Goal: Information Seeking & Learning: Learn about a topic

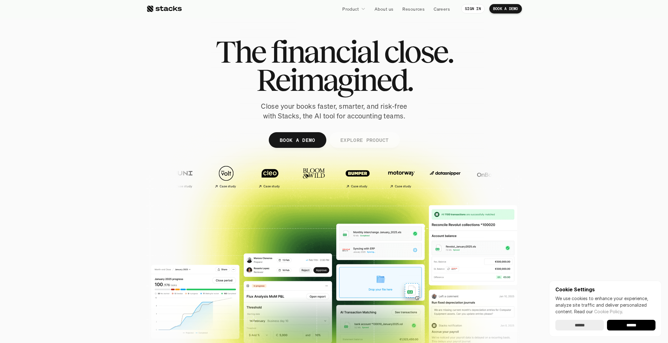
click at [360, 136] on p "EXPLORE PRODUCT" at bounding box center [364, 139] width 49 height 9
click at [214, 48] on div "The financial close. Reimagined. Close your books faster, smarter, and risk-fre…" at bounding box center [334, 79] width 351 height 83
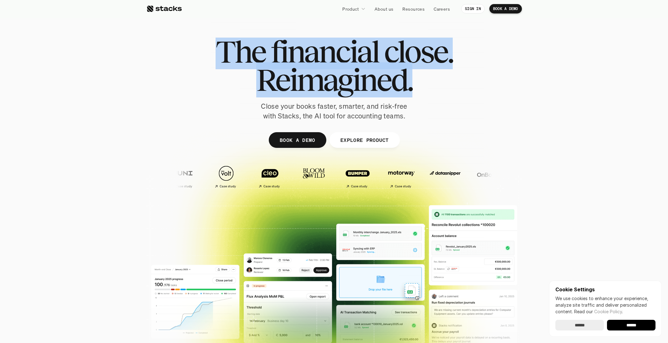
drag, startPoint x: 214, startPoint y: 48, endPoint x: 167, endPoint y: 116, distance: 82.9
click at [167, 116] on div "The financial close. Reimagined. Close your books faster, smarter, and risk-fre…" at bounding box center [334, 79] width 351 height 83
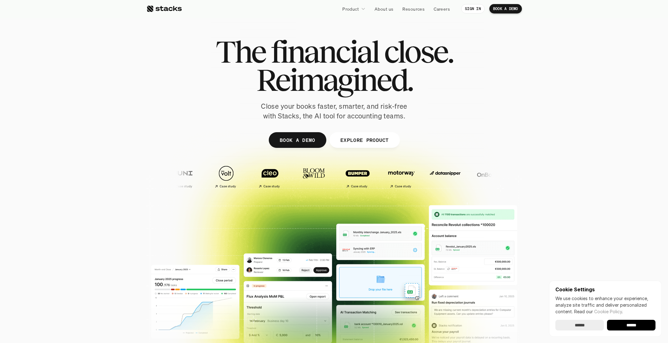
click at [268, 112] on p "Close your books faster, smarter, and risk-free with Stacks, the AI tool for ac…" at bounding box center [334, 110] width 157 height 19
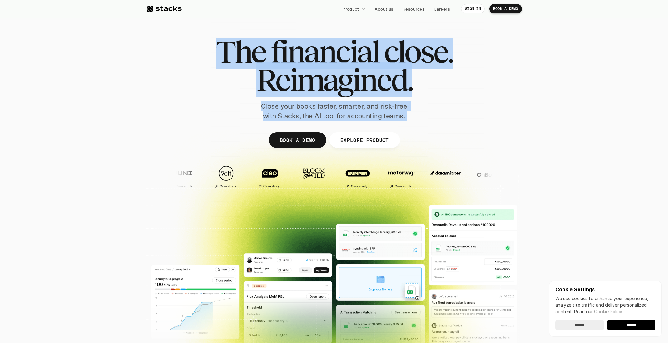
drag, startPoint x: 268, startPoint y: 112, endPoint x: 208, endPoint y: 57, distance: 80.6
click at [208, 57] on div "The financial close. Reimagined. Close your books faster, smarter, and risk-fre…" at bounding box center [334, 79] width 351 height 83
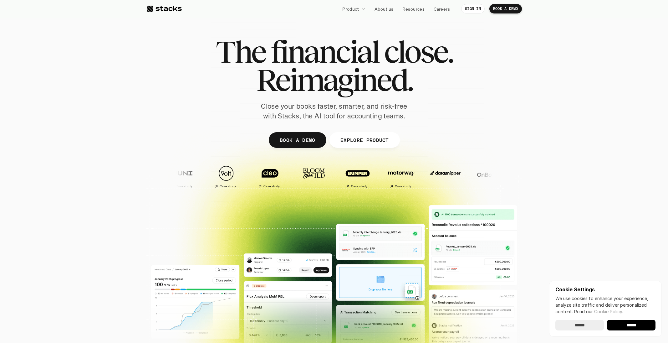
click at [208, 57] on div "The financial close. Reimagined. Close your books faster, smarter, and risk-fre…" at bounding box center [334, 79] width 351 height 83
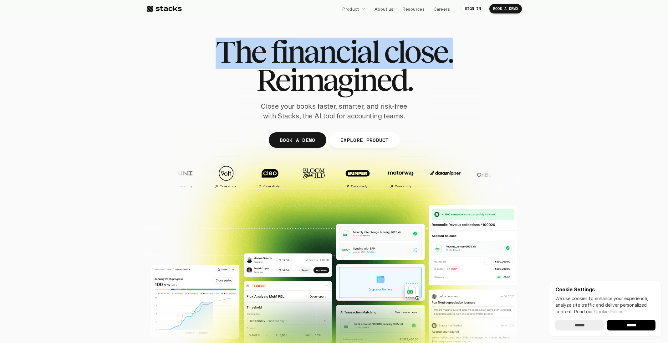
drag, startPoint x: 208, startPoint y: 57, endPoint x: 255, endPoint y: 121, distance: 79.0
click at [251, 121] on div "The financial close. Reimagined. Close your books faster, smarter, and risk-fre…" at bounding box center [335, 154] width 376 height 282
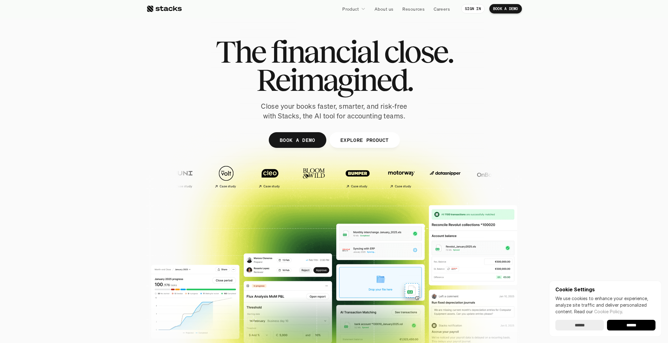
click at [260, 121] on div at bounding box center [335, 154] width 376 height 282
drag, startPoint x: 260, startPoint y: 121, endPoint x: 275, endPoint y: 113, distance: 17.5
click at [260, 120] on div "The financial close. Reimagined. Close your books faster, smarter, and risk-fre…" at bounding box center [335, 154] width 376 height 282
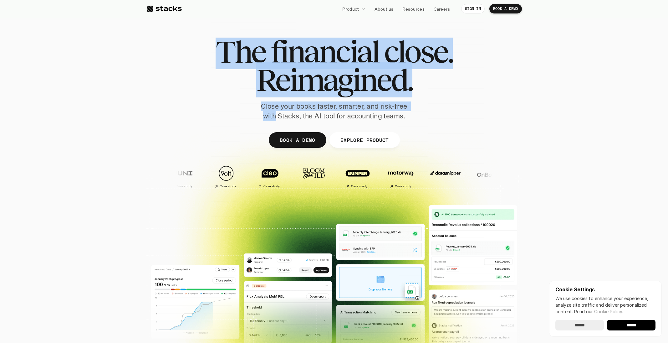
click at [275, 113] on p "Close your books faster, smarter, and risk-free with Stacks, the AI tool for ac…" at bounding box center [334, 110] width 157 height 19
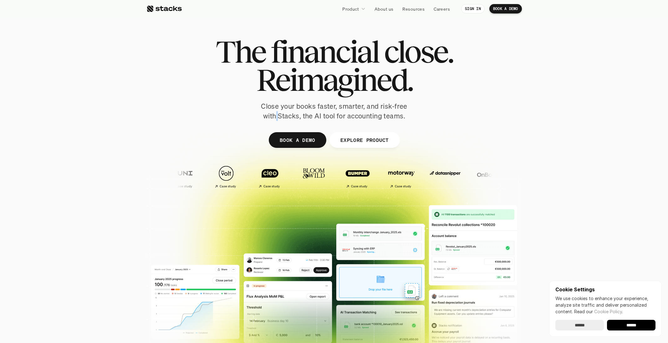
click at [275, 113] on p "Close your books faster, smarter, and risk-free with Stacks, the AI tool for ac…" at bounding box center [334, 110] width 157 height 19
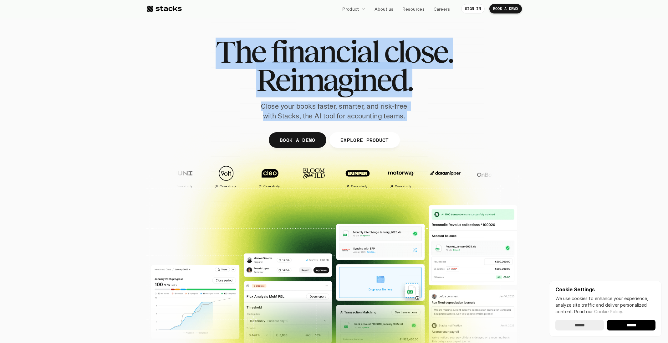
drag, startPoint x: 275, startPoint y: 113, endPoint x: 224, endPoint y: 56, distance: 76.5
click at [224, 56] on div "The financial close. Reimagined. Close your books faster, smarter, and risk-fre…" at bounding box center [334, 79] width 351 height 83
click at [224, 56] on span "The" at bounding box center [241, 52] width 50 height 28
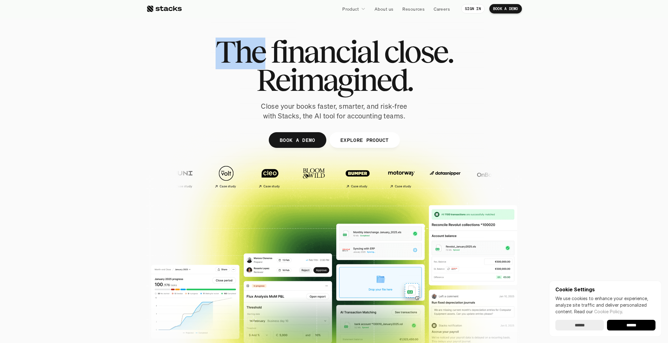
click at [224, 56] on span "The" at bounding box center [241, 52] width 50 height 28
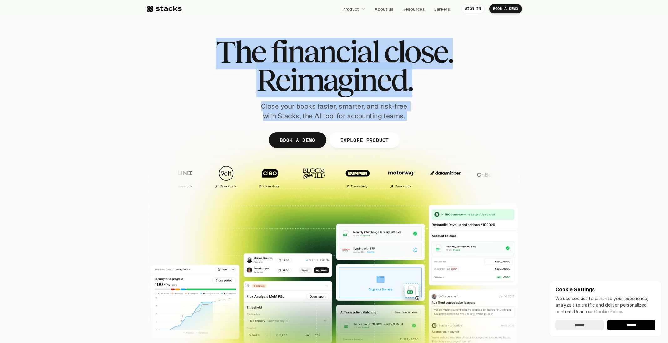
drag, startPoint x: 224, startPoint y: 56, endPoint x: 390, endPoint y: 110, distance: 174.5
click at [390, 110] on div "The financial close. Reimagined. Close your books faster, smarter, and risk-fre…" at bounding box center [334, 79] width 351 height 83
click at [390, 110] on p "Close your books faster, smarter, and risk-free with Stacks, the AI tool for ac…" at bounding box center [334, 110] width 157 height 19
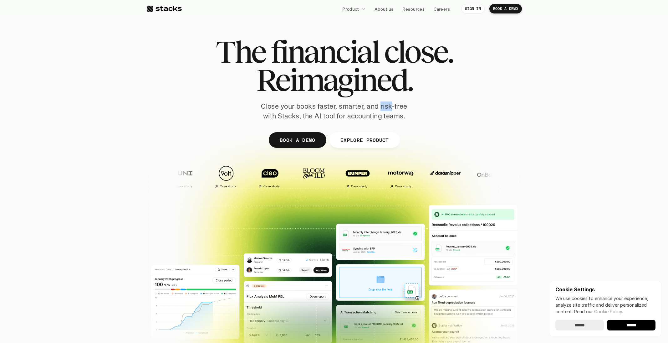
click at [390, 110] on p "Close your books faster, smarter, and risk-free with Stacks, the AI tool for ac…" at bounding box center [334, 110] width 157 height 19
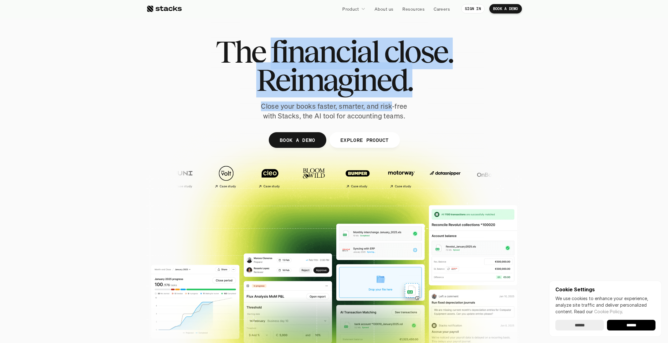
drag, startPoint x: 389, startPoint y: 110, endPoint x: 314, endPoint y: 61, distance: 89.3
click at [314, 61] on div "The financial close. Reimagined. Close your books faster, smarter, and risk-fre…" at bounding box center [334, 79] width 351 height 83
click at [314, 61] on span "financial" at bounding box center [325, 52] width 108 height 28
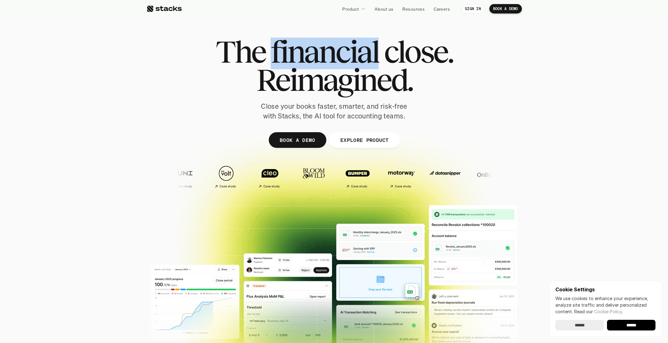
click at [314, 61] on span "financial" at bounding box center [325, 52] width 108 height 28
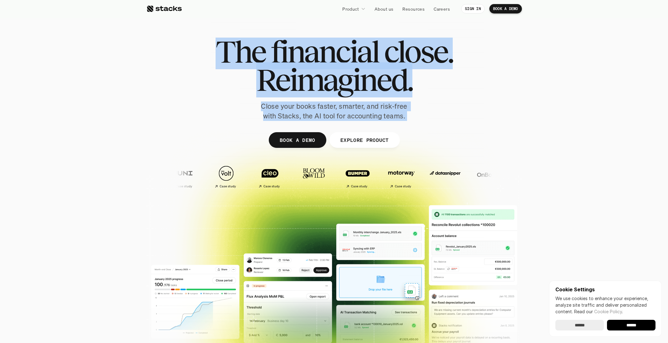
drag, startPoint x: 314, startPoint y: 61, endPoint x: 403, endPoint y: 114, distance: 103.7
click at [403, 114] on div "The financial close. Reimagined. Close your books faster, smarter, and risk-fre…" at bounding box center [334, 79] width 351 height 83
click at [403, 114] on p "Close your books faster, smarter, and risk-free with Stacks, the AI tool for ac…" at bounding box center [334, 110] width 157 height 19
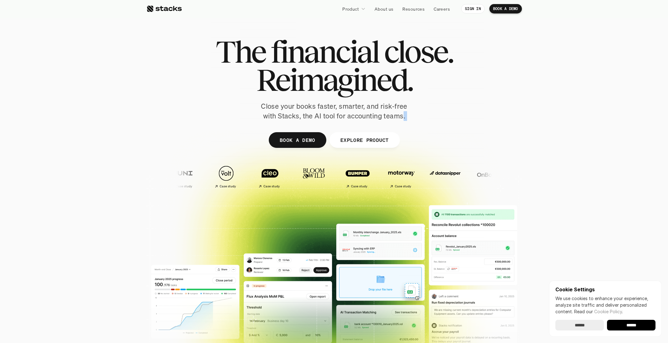
click at [403, 114] on p "Close your books faster, smarter, and risk-free with Stacks, the AI tool for ac…" at bounding box center [334, 110] width 157 height 19
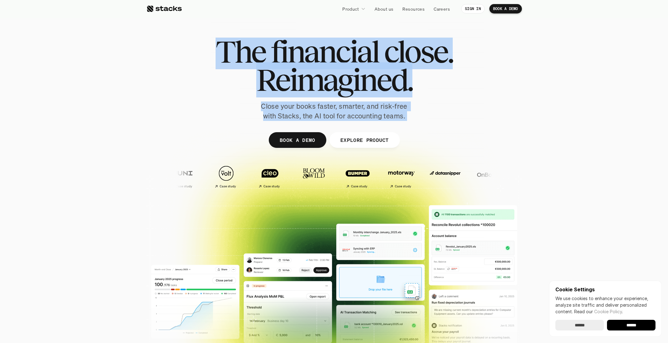
drag, startPoint x: 403, startPoint y: 114, endPoint x: 268, endPoint y: 51, distance: 149.3
click at [268, 51] on div "The financial close. Reimagined. Close your books faster, smarter, and risk-fre…" at bounding box center [334, 79] width 351 height 83
click at [268, 51] on h1 "The financial close." at bounding box center [334, 52] width 237 height 28
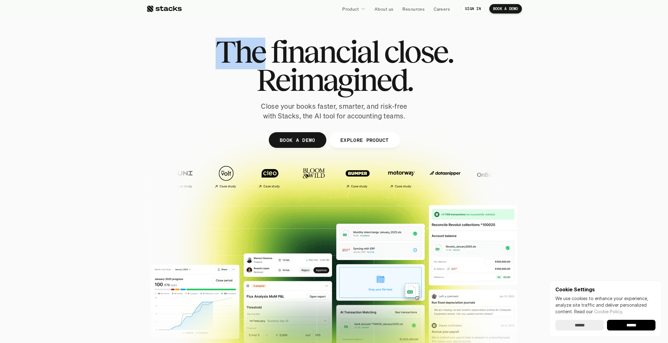
click at [268, 51] on h1 "The financial close." at bounding box center [334, 52] width 237 height 28
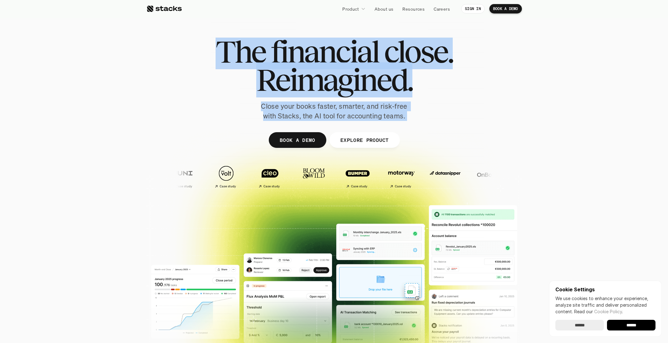
drag, startPoint x: 268, startPoint y: 51, endPoint x: 389, endPoint y: 113, distance: 136.2
click at [389, 113] on div "The financial close. Reimagined. Close your books faster, smarter, and risk-fre…" at bounding box center [334, 79] width 351 height 83
click at [389, 113] on p "Close your books faster, smarter, and risk-free with Stacks, the AI tool for ac…" at bounding box center [334, 110] width 157 height 19
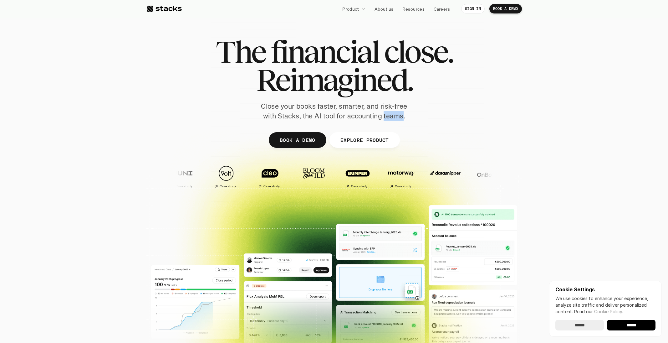
click at [389, 113] on p "Close your books faster, smarter, and risk-free with Stacks, the AI tool for ac…" at bounding box center [334, 110] width 157 height 19
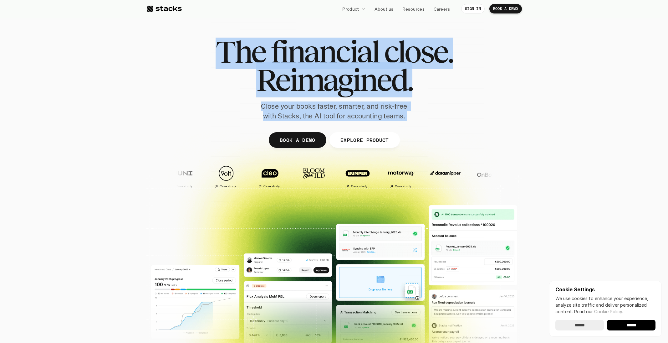
drag, startPoint x: 389, startPoint y: 113, endPoint x: 282, endPoint y: 56, distance: 121.7
click at [282, 56] on div "The financial close. Reimagined. Close your books faster, smarter, and risk-fre…" at bounding box center [334, 79] width 351 height 83
click at [282, 56] on span "financial" at bounding box center [325, 52] width 108 height 28
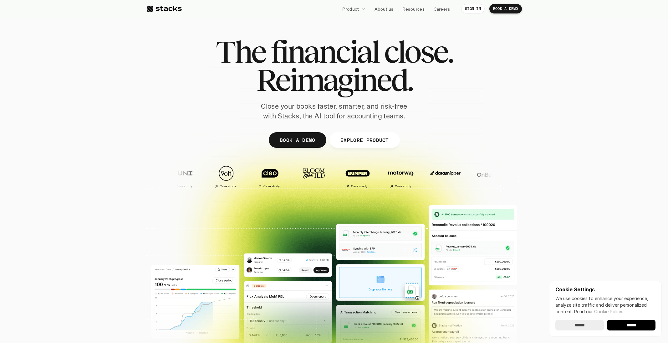
click at [121, 33] on section "The financial close. Reimagined. Close your books faster, smarter, and risk-fre…" at bounding box center [334, 184] width 668 height 369
click at [459, 52] on div "The financial close. Reimagined. Close your books faster, smarter, and risk-fre…" at bounding box center [334, 79] width 351 height 83
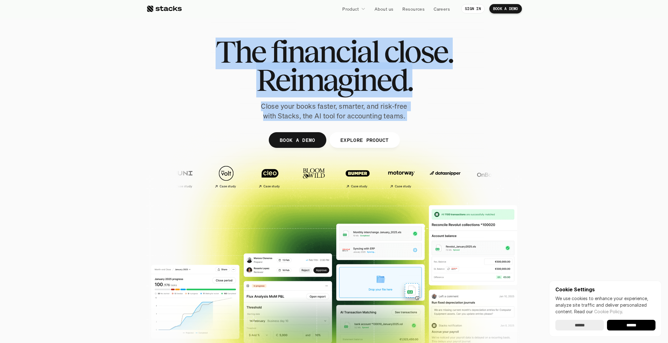
drag, startPoint x: 450, startPoint y: 73, endPoint x: 268, endPoint y: 22, distance: 188.4
click at [431, 114] on div "The financial close. Reimagined. Close your books faster, smarter, and risk-fre…" at bounding box center [334, 79] width 351 height 83
copy div "The financial close. Reimagined. Close your books faster, smarter, and risk-fre…"
click at [443, 60] on span "close." at bounding box center [418, 52] width 69 height 28
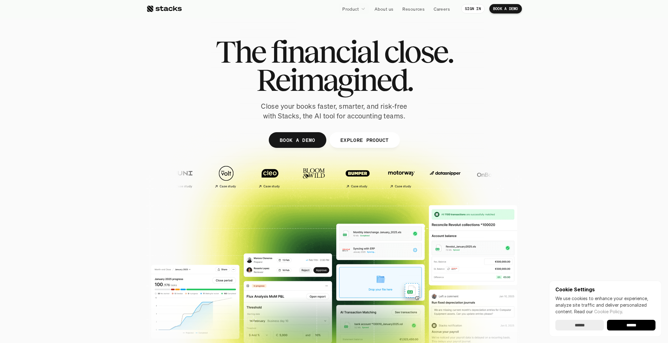
click at [332, 78] on span "Reimagined." at bounding box center [334, 80] width 156 height 28
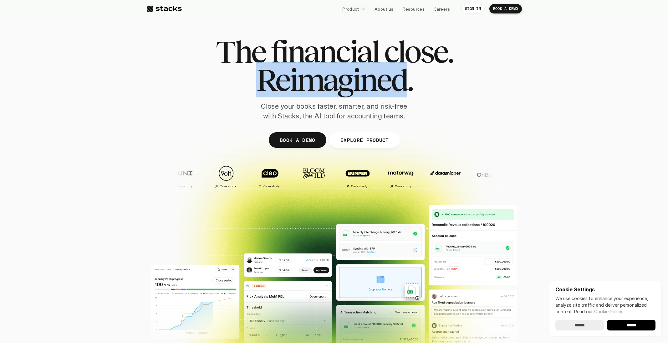
click at [332, 78] on span "Reimagined." at bounding box center [334, 80] width 156 height 28
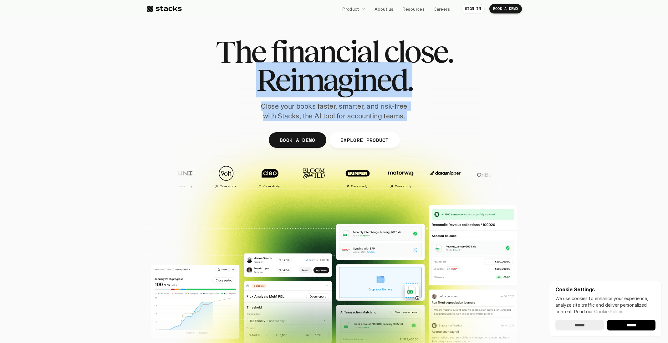
drag, startPoint x: 332, startPoint y: 78, endPoint x: 336, endPoint y: 116, distance: 38.7
click at [336, 116] on div "The financial close. Reimagined. Close your books faster, smarter, and risk-fre…" at bounding box center [334, 79] width 351 height 83
click at [336, 116] on p "Close your books faster, smarter, and risk-free with Stacks, the AI tool for ac…" at bounding box center [334, 110] width 157 height 19
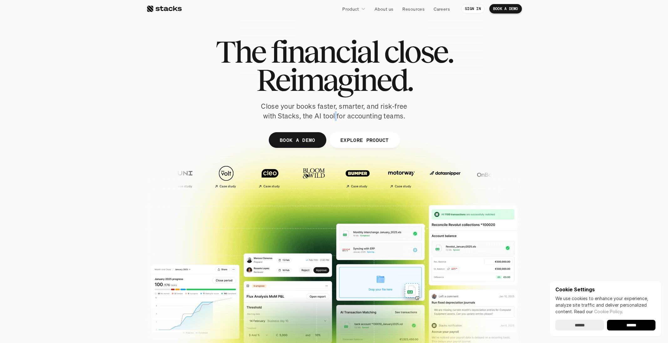
click at [336, 116] on p "Close your books faster, smarter, and risk-free with Stacks, the AI tool for ac…" at bounding box center [334, 110] width 157 height 19
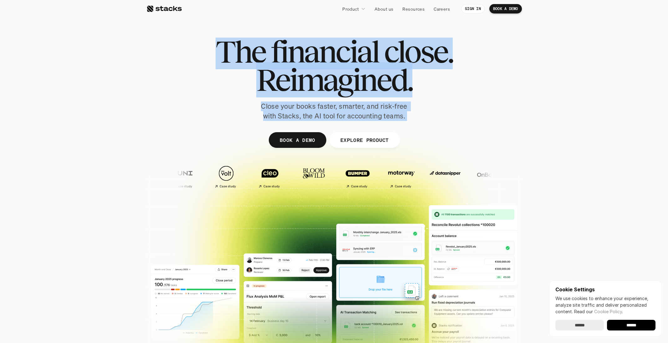
drag, startPoint x: 336, startPoint y: 116, endPoint x: 315, endPoint y: 55, distance: 64.3
click at [315, 55] on div "The financial close. Reimagined. Close your books faster, smarter, and risk-fre…" at bounding box center [334, 79] width 351 height 83
click at [314, 90] on span "Reimagined." at bounding box center [334, 80] width 156 height 28
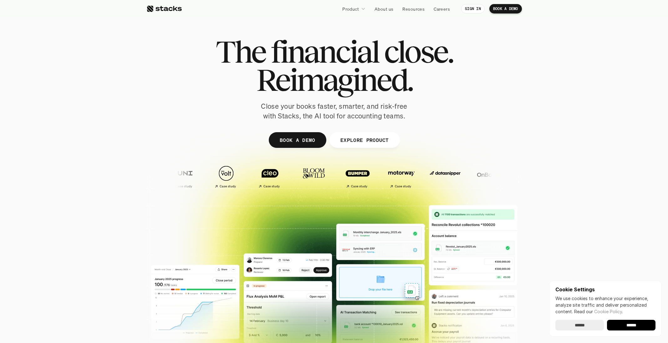
click at [312, 66] on span "Reimagined." at bounding box center [334, 80] width 156 height 28
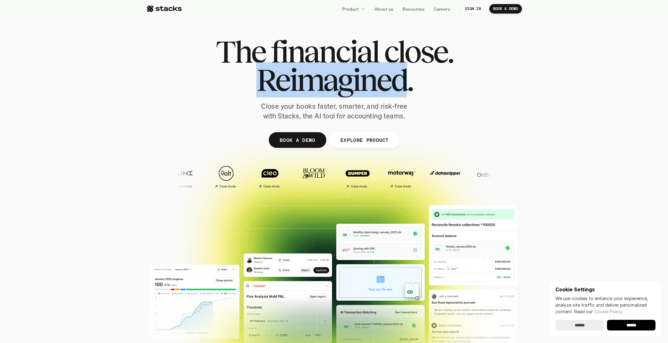
click at [312, 66] on span "Reimagined." at bounding box center [334, 80] width 156 height 28
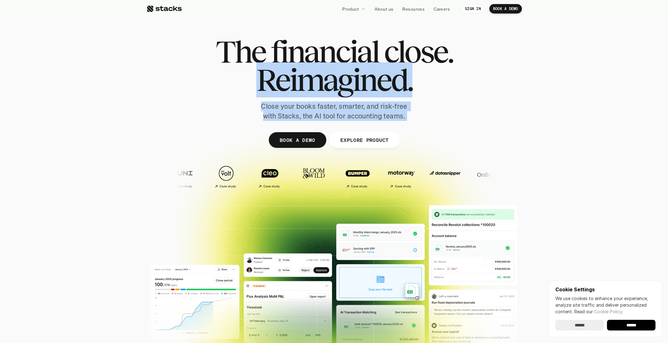
drag, startPoint x: 311, startPoint y: 99, endPoint x: 313, endPoint y: 120, distance: 21.0
click at [313, 120] on div "The financial close. Reimagined. Close your books faster, smarter, and risk-fre…" at bounding box center [334, 79] width 351 height 83
click at [319, 114] on p "Close your books faster, smarter, and risk-free with Stacks, the AI tool for ac…" at bounding box center [334, 110] width 157 height 19
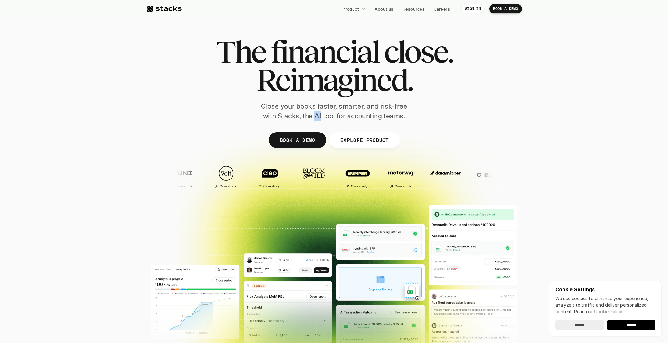
click at [319, 114] on p "Close your books faster, smarter, and risk-free with Stacks, the AI tool for ac…" at bounding box center [334, 110] width 157 height 19
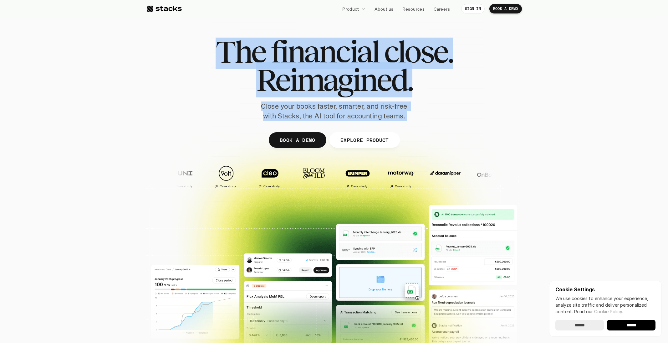
drag, startPoint x: 319, startPoint y: 114, endPoint x: 294, endPoint y: 57, distance: 62.4
click at [294, 57] on div "The financial close. Reimagined. Close your books faster, smarter, and risk-fre…" at bounding box center [334, 79] width 351 height 83
click at [439, 87] on h1 "Reimagined." at bounding box center [334, 80] width 237 height 28
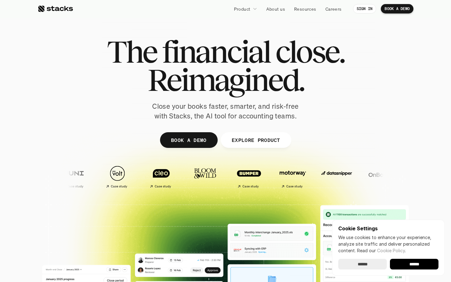
click at [244, 9] on p "Product" at bounding box center [242, 9] width 17 height 7
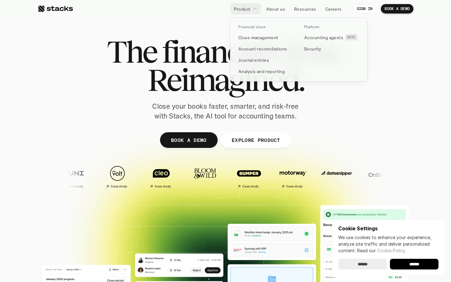
click at [251, 33] on link "Close management" at bounding box center [265, 37] width 63 height 11
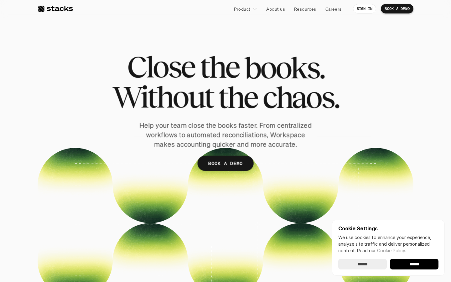
click at [251, 36] on div at bounding box center [225, 162] width 367 height 269
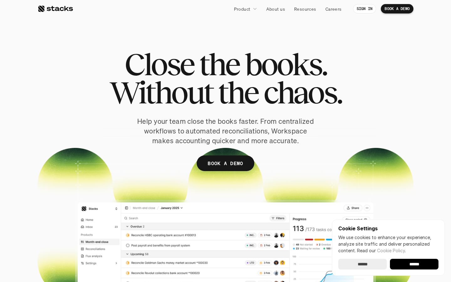
click at [245, 10] on p "Product" at bounding box center [242, 9] width 17 height 7
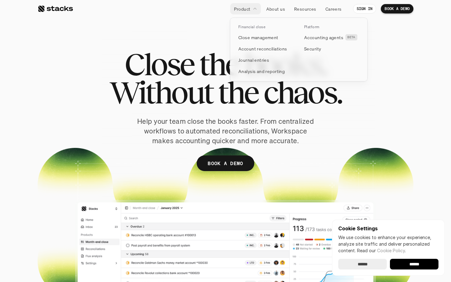
click at [254, 50] on p "Account reconciliations" at bounding box center [262, 48] width 49 height 7
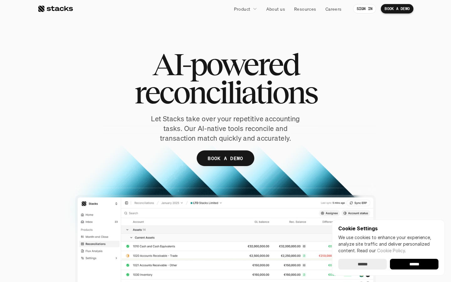
click at [245, 10] on p "Product" at bounding box center [242, 9] width 17 height 7
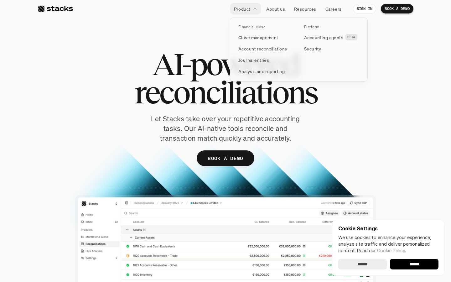
click at [260, 61] on p "Journal entries" at bounding box center [253, 60] width 31 height 7
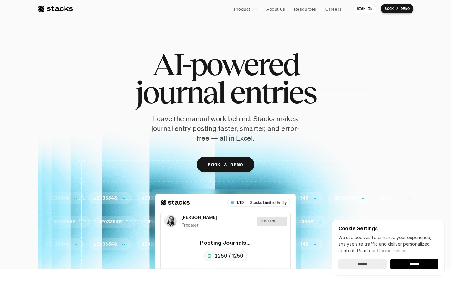
click at [247, 10] on p "Product" at bounding box center [242, 9] width 17 height 7
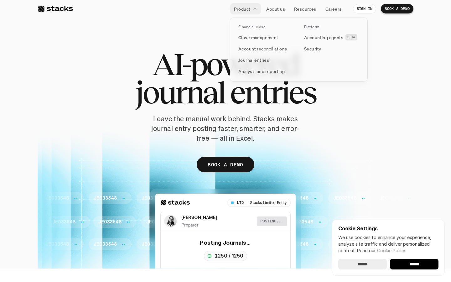
click at [256, 71] on p "Analysis and reporting" at bounding box center [261, 71] width 46 height 7
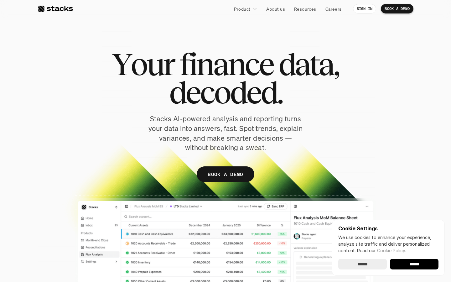
click at [252, 11] on link "Product" at bounding box center [245, 8] width 31 height 11
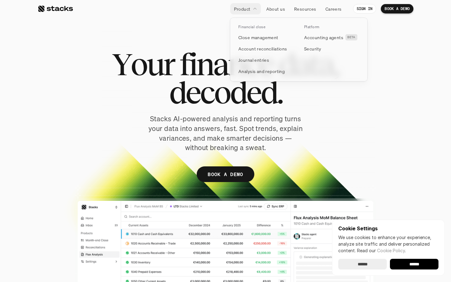
click at [321, 36] on p "Accounting agents" at bounding box center [323, 37] width 39 height 7
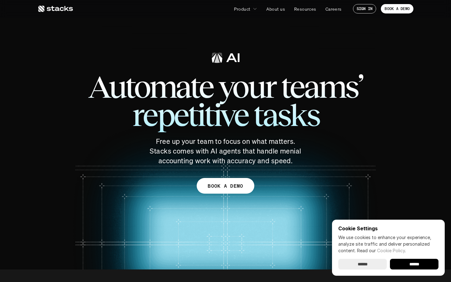
click at [247, 9] on p "Product" at bounding box center [242, 9] width 17 height 7
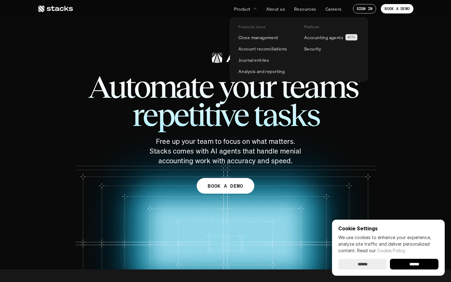
click at [337, 54] on link "Security" at bounding box center [331, 48] width 63 height 11
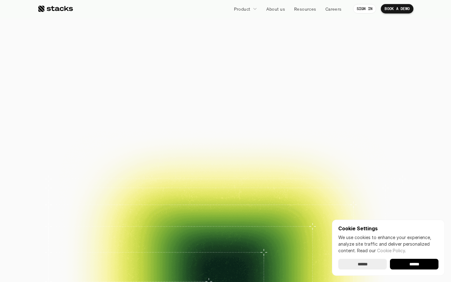
scroll to position [1633, 0]
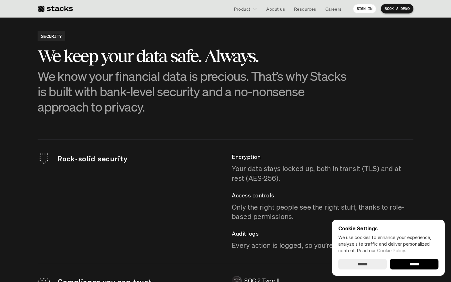
click at [332, 10] on p "Careers" at bounding box center [333, 9] width 16 height 7
